Goal: Find contact information: Obtain details needed to contact an individual or organization

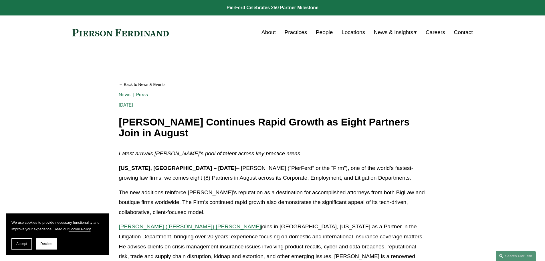
click at [113, 34] on link at bounding box center [120, 32] width 97 height 7
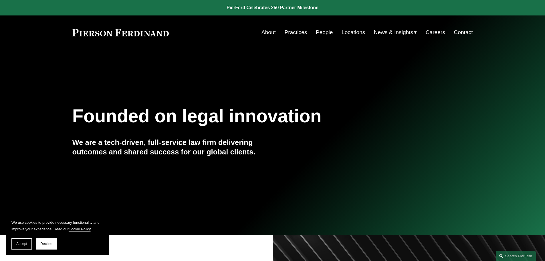
drag, startPoint x: 175, startPoint y: 34, endPoint x: 124, endPoint y: 34, distance: 51.2
click at [124, 34] on div "About Practices People Locations News & Insights News" at bounding box center [272, 32] width 400 height 11
click at [325, 32] on link "People" at bounding box center [324, 32] width 17 height 11
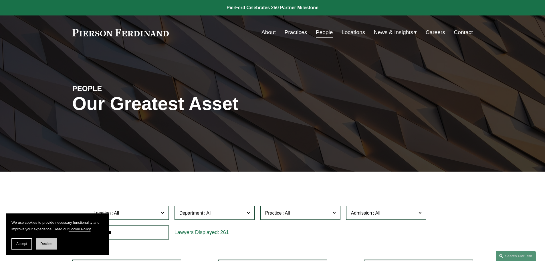
click at [41, 243] on span "Decline" at bounding box center [46, 243] width 12 height 4
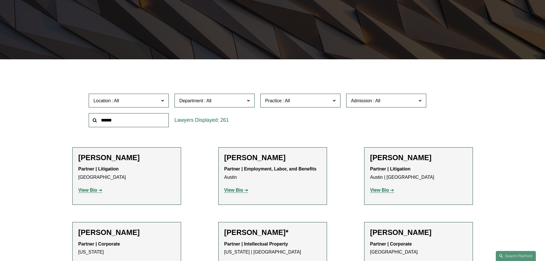
scroll to position [114, 0]
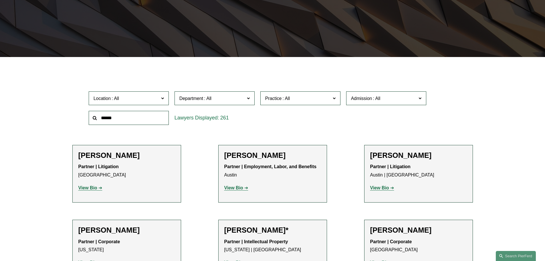
click at [421, 97] on span at bounding box center [419, 97] width 3 height 7
drag, startPoint x: 480, startPoint y: 112, endPoint x: 477, endPoint y: 112, distance: 3.5
click at [164, 97] on label "Location" at bounding box center [129, 98] width 80 height 14
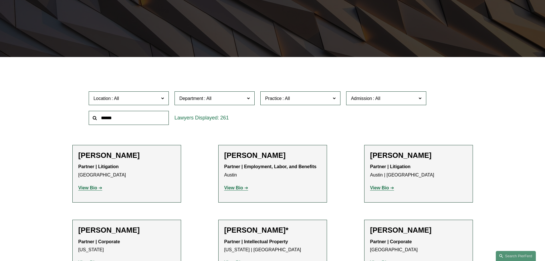
click at [249, 97] on span at bounding box center [248, 97] width 3 height 7
click at [334, 100] on span at bounding box center [333, 97] width 3 height 7
click at [164, 98] on label "Location" at bounding box center [129, 98] width 80 height 14
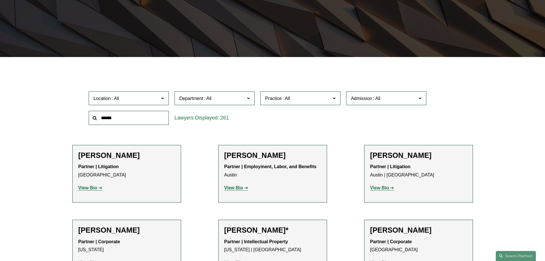
drag, startPoint x: 168, startPoint y: 112, endPoint x: 167, endPoint y: 119, distance: 7.2
click at [0, 0] on ul "All Atlanta Austin Boston Charlotte Chicago Cincinnati Cleveland Columbus Dalla…" at bounding box center [0, 0] width 0 height 0
drag, startPoint x: 166, startPoint y: 119, endPoint x: 161, endPoint y: 133, distance: 14.9
click at [0, 0] on ul "All Atlanta Austin Boston Charlotte Chicago Cincinnati Cleveland Columbus Dalla…" at bounding box center [0, 0] width 0 height 0
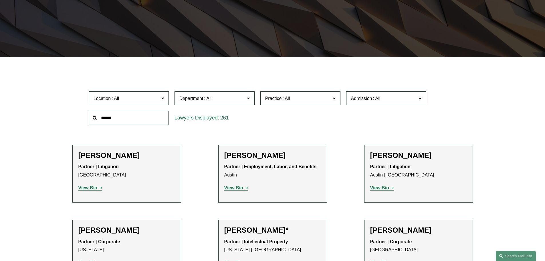
scroll to position [167, 0]
click at [0, 0] on link "New York" at bounding box center [0, 0] width 0 height 0
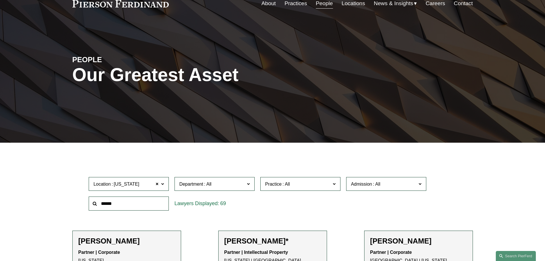
scroll to position [26, 0]
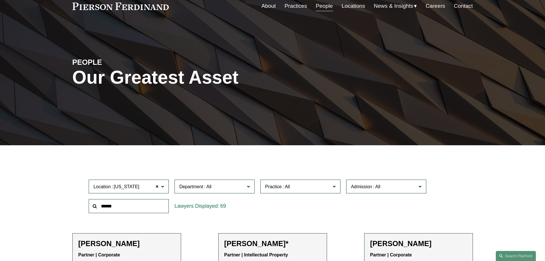
click at [250, 185] on label "Department" at bounding box center [214, 186] width 80 height 14
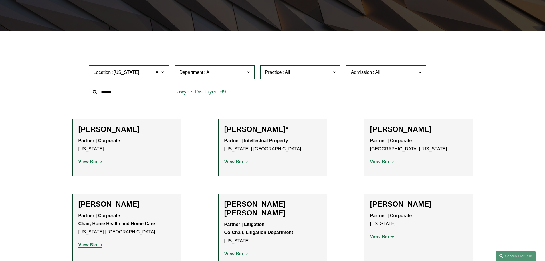
scroll to position [141, 0]
click at [0, 0] on link "Corporate" at bounding box center [0, 0] width 0 height 0
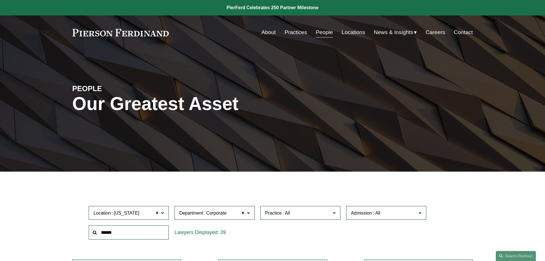
click at [467, 29] on link "Contact" at bounding box center [463, 32] width 19 height 11
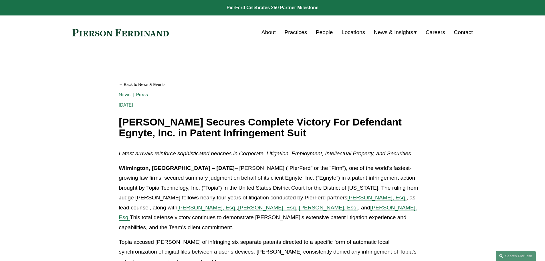
click at [116, 33] on link at bounding box center [120, 32] width 97 height 7
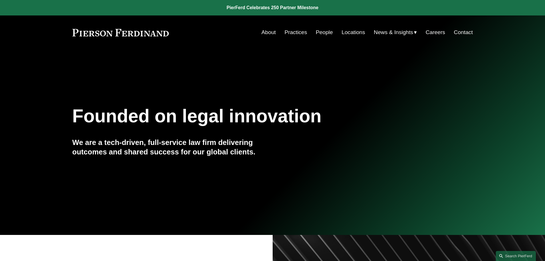
click at [460, 33] on link "Contact" at bounding box center [463, 32] width 19 height 11
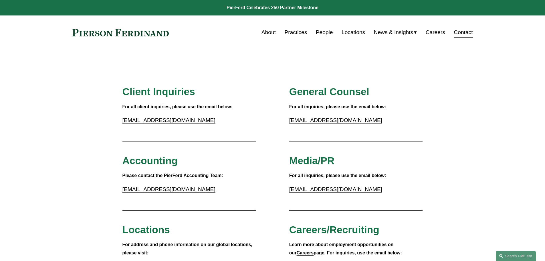
click at [350, 32] on link "Locations" at bounding box center [353, 32] width 23 height 11
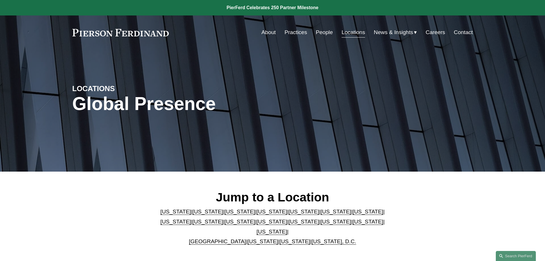
click at [319, 32] on link "People" at bounding box center [324, 32] width 17 height 11
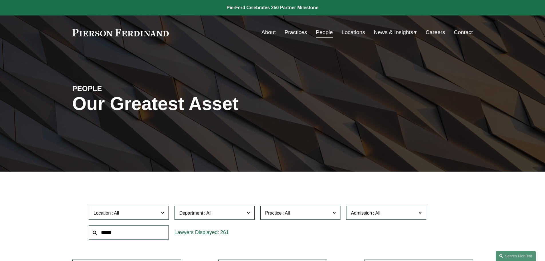
click at [116, 234] on input "text" at bounding box center [129, 232] width 80 height 14
paste input "**********"
type input "**********"
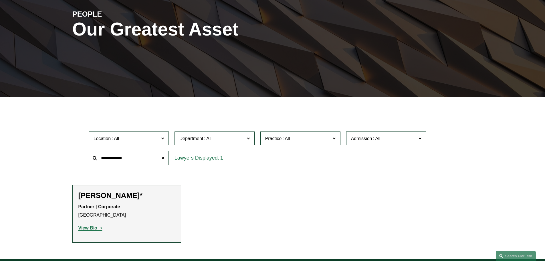
scroll to position [84, 0]
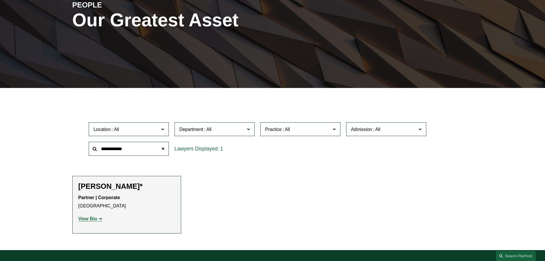
click at [248, 128] on span at bounding box center [248, 128] width 3 height 7
click at [163, 128] on span at bounding box center [162, 128] width 3 height 7
click at [205, 177] on ul "Filter Location All Atlanta Austin Boston Charlotte Chicago Cincinnati Clevelan…" at bounding box center [272, 167] width 433 height 131
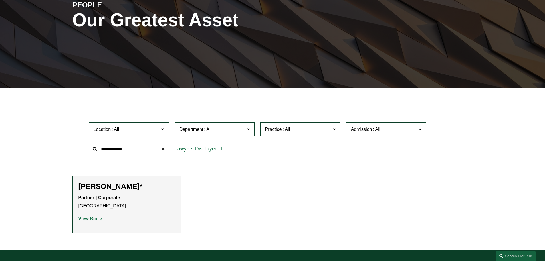
click at [59, 165] on ul "Filter Location All Atlanta Austin Boston Charlotte Chicago Cincinnati Clevelan…" at bounding box center [272, 167] width 433 height 131
click at [162, 130] on span at bounding box center [162, 128] width 3 height 7
click at [85, 219] on strong "View Bio" at bounding box center [87, 218] width 19 height 5
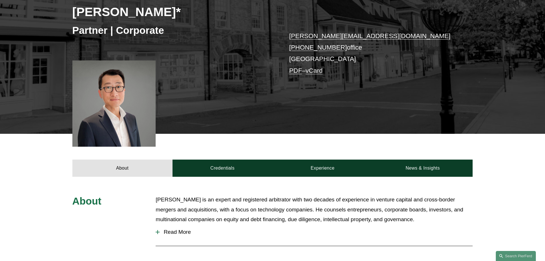
scroll to position [86, 0]
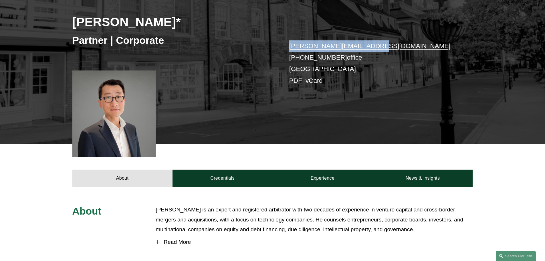
drag, startPoint x: 372, startPoint y: 45, endPoint x: 288, endPoint y: 43, distance: 84.4
click at [288, 43] on div "[PERSON_NAME]* Partner | Corporate [PERSON_NAME][EMAIL_ADDRESS][DOMAIN_NAME] [P…" at bounding box center [272, 62] width 545 height 164
copy link "[PERSON_NAME][EMAIL_ADDRESS][DOMAIN_NAME]"
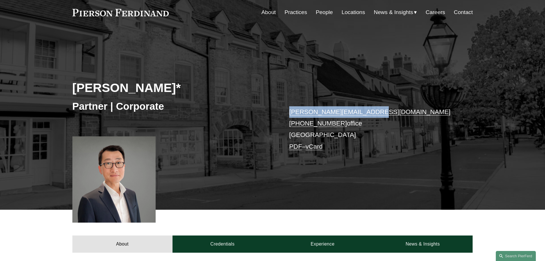
scroll to position [0, 0]
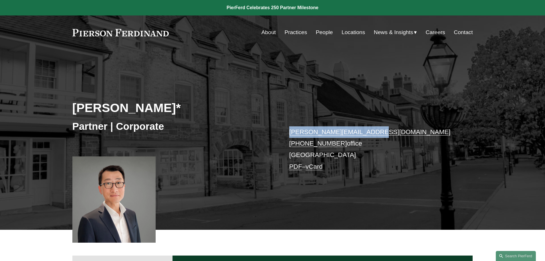
drag, startPoint x: 366, startPoint y: 144, endPoint x: 297, endPoint y: 144, distance: 68.4
click at [297, 144] on p "benjamin.qiu@pierferd.com +1.862.398.1412 office Princeton PDF – vCard" at bounding box center [372, 149] width 167 height 46
copy p "862.398.1412 office"
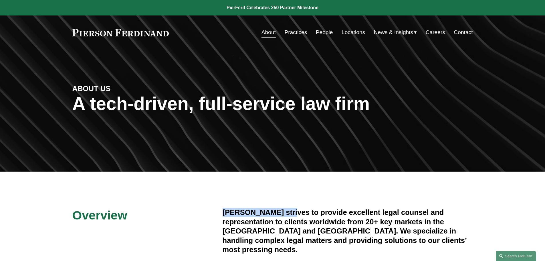
drag, startPoint x: 288, startPoint y: 212, endPoint x: 222, endPoint y: 209, distance: 65.6
click at [223, 209] on h4 "Pierson Ferdinand strives to provide excellent legal counsel and representation…" at bounding box center [348, 230] width 250 height 46
copy h4 "Pierson Ferdinand"
